Goal: Answer question/provide support: Share knowledge or assist other users

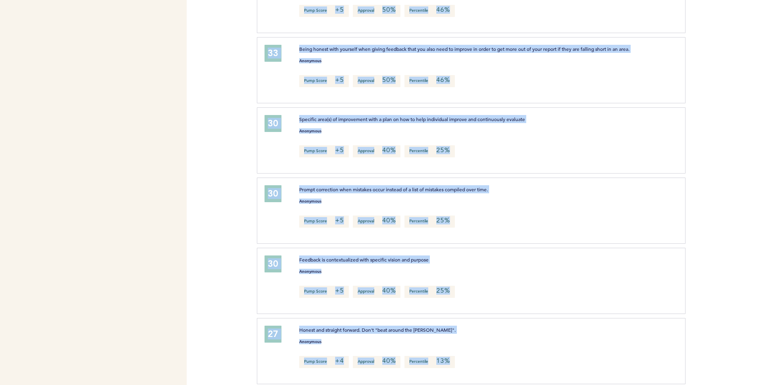
scroll to position [901, 0]
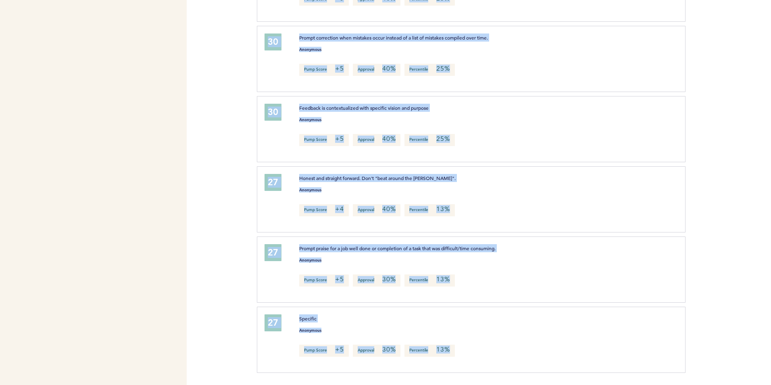
drag, startPoint x: 299, startPoint y: 130, endPoint x: 523, endPoint y: 342, distance: 308.4
drag, startPoint x: 523, startPoint y: 342, endPoint x: 484, endPoint y: 246, distance: 103.3
copy div "Consistent and timely. Feedback doesn't only happen at reviews. Anonymous Pump …"
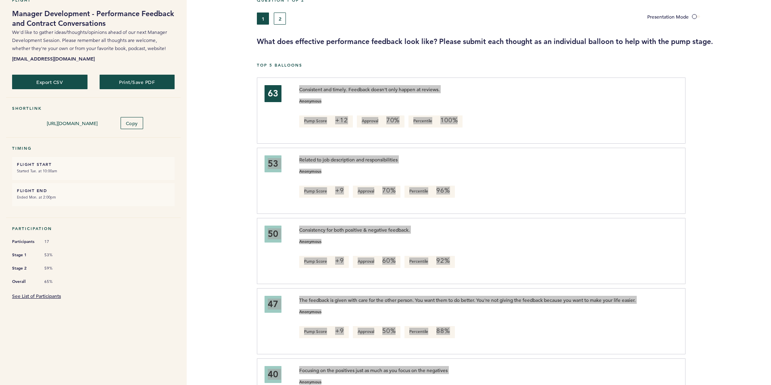
scroll to position [0, 0]
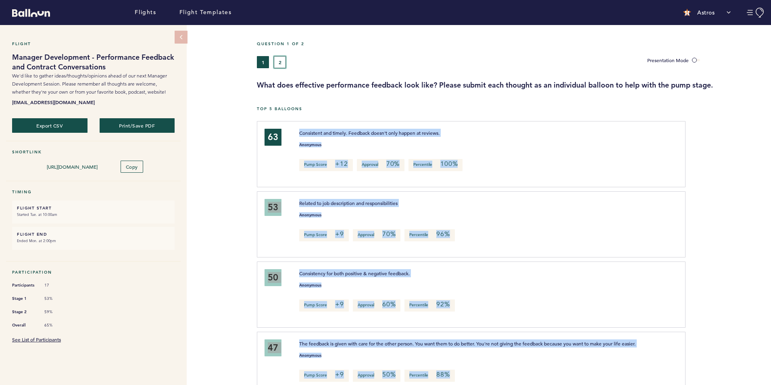
click at [278, 58] on button "2" at bounding box center [280, 62] width 12 height 12
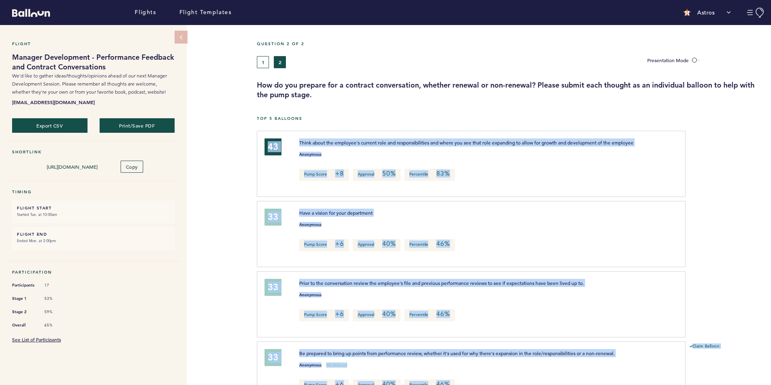
click at [238, 205] on div "Flight Manager Development - Performance Feedback and Contract Conversations We…" at bounding box center [385, 205] width 771 height 360
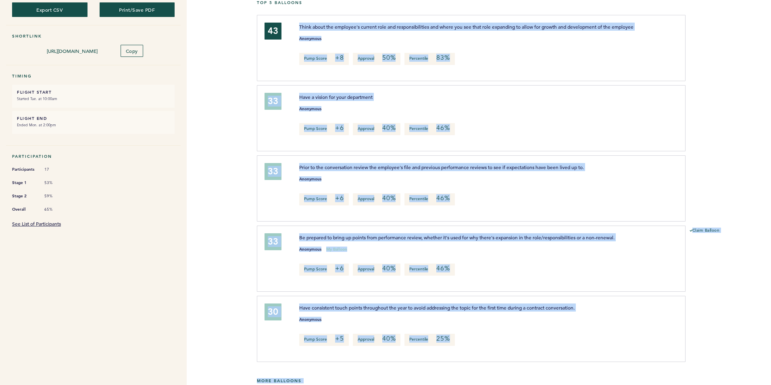
scroll to position [428, 0]
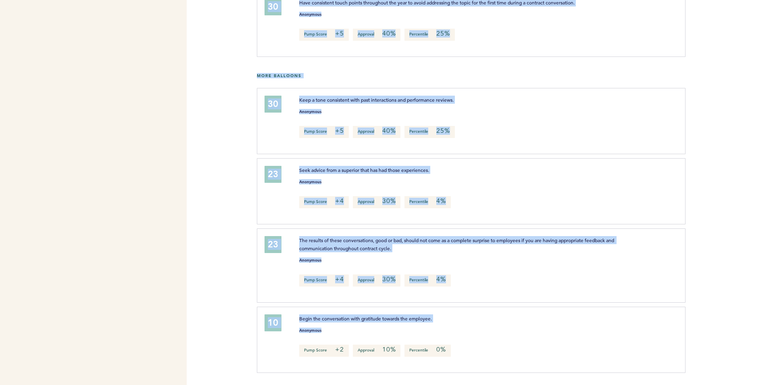
drag, startPoint x: 298, startPoint y: 141, endPoint x: 461, endPoint y: 326, distance: 247.0
click at [461, 326] on div "Top 5 Balloons 43 Think about the employee's current role and responsibilities …" at bounding box center [514, 36] width 514 height 682
drag, startPoint x: 461, startPoint y: 326, endPoint x: 425, endPoint y: 320, distance: 36.8
copy div "Think about the employee's current role and responsibilities and where you see …"
click at [234, 199] on div "Flights Flight Templates Astros Segments [EMAIL_ADDRESS][DOMAIN_NAME] Team Doma…" at bounding box center [385, 192] width 771 height 385
